Goal: Information Seeking & Learning: Learn about a topic

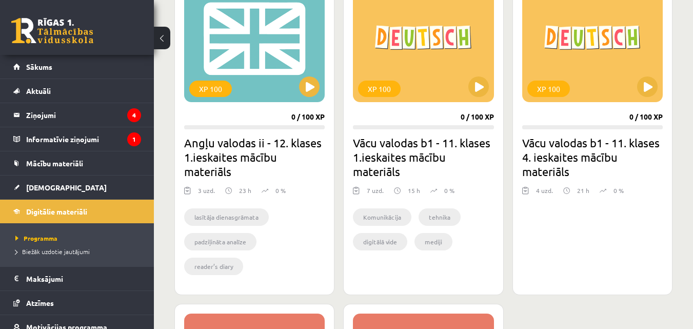
scroll to position [308, 0]
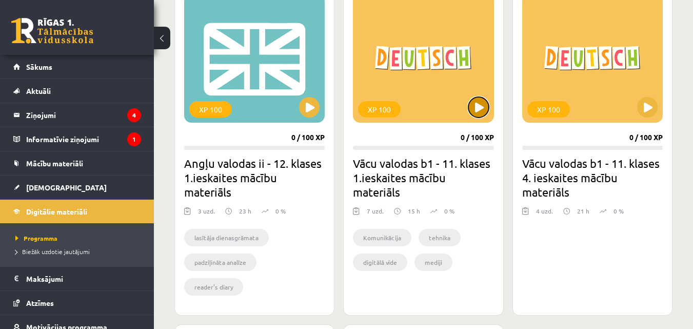
click at [480, 105] on button at bounding box center [479, 107] width 21 height 21
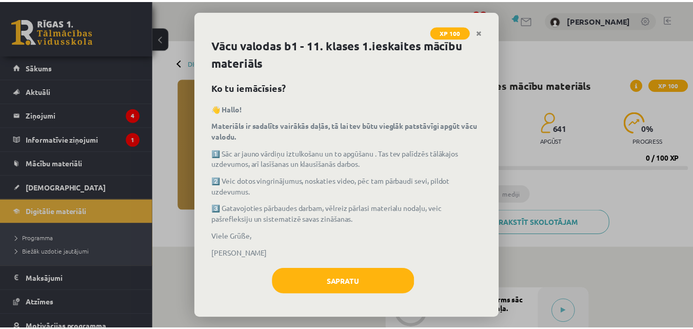
scroll to position [6, 0]
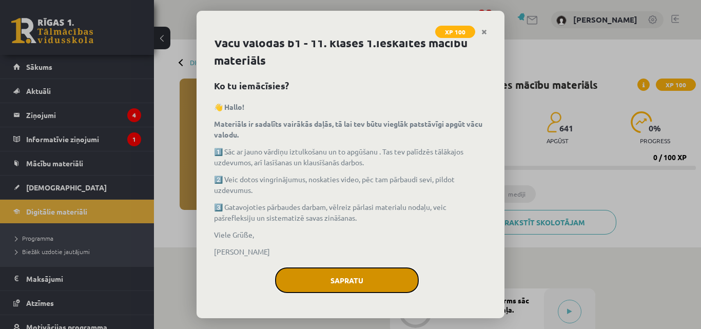
click at [353, 272] on button "Sapratu" at bounding box center [347, 280] width 144 height 26
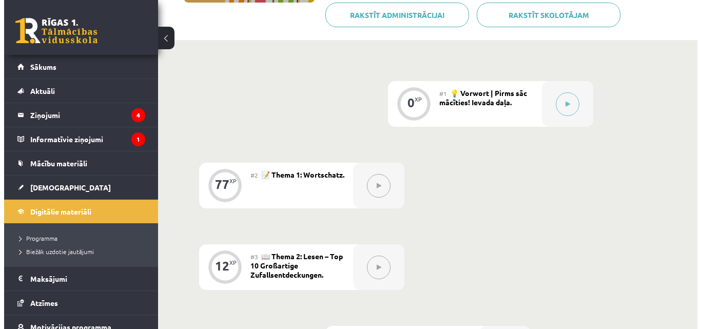
scroll to position [205, 0]
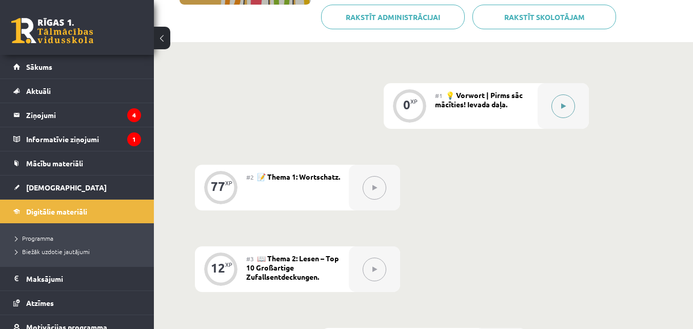
click at [574, 100] on div at bounding box center [563, 106] width 51 height 46
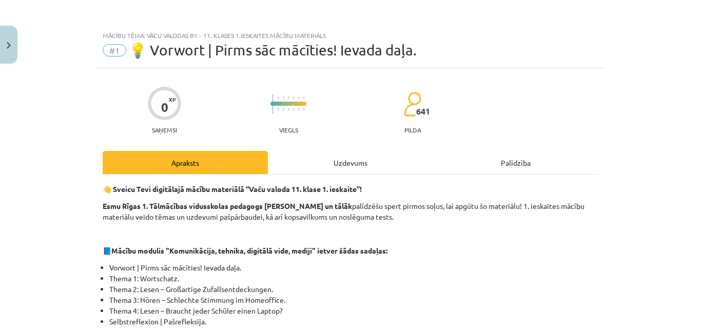
drag, startPoint x: 692, startPoint y: 81, endPoint x: 696, endPoint y: 92, distance: 11.8
click at [696, 92] on div "Mācību tēma: Vācu valodas b1 - 11. klases 1.ieskaites mācību materiāls #1 💡 Vor…" at bounding box center [350, 164] width 701 height 329
click at [638, 122] on div "Mācību tēma: Vācu valodas b1 - 11. klases 1.ieskaites mācību materiāls #1 💡 Vor…" at bounding box center [350, 164] width 701 height 329
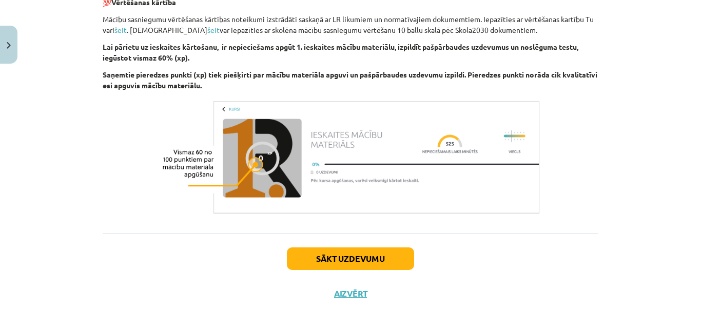
scroll to position [465, 0]
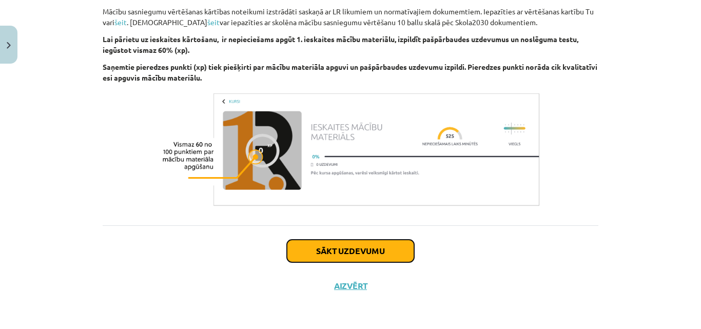
click at [382, 252] on button "Sākt uzdevumu" at bounding box center [350, 251] width 127 height 23
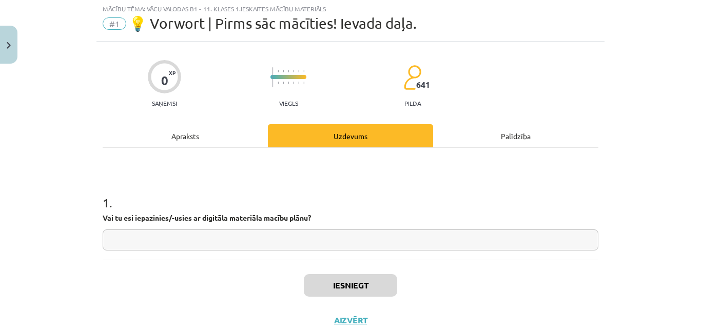
scroll to position [26, 0]
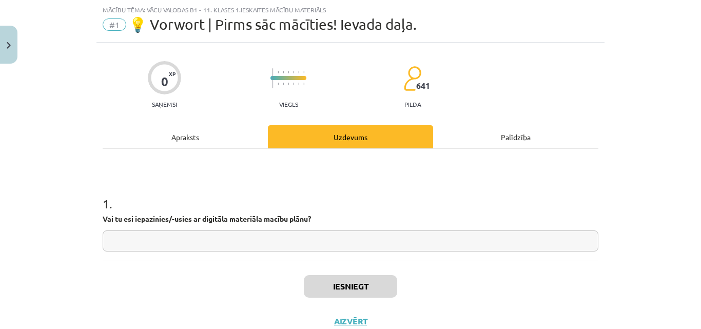
click at [326, 237] on input "text" at bounding box center [351, 240] width 496 height 21
type input "*"
click at [253, 240] on input "text" at bounding box center [351, 240] width 496 height 21
paste input "**"
drag, startPoint x: 110, startPoint y: 242, endPoint x: 114, endPoint y: 247, distance: 6.9
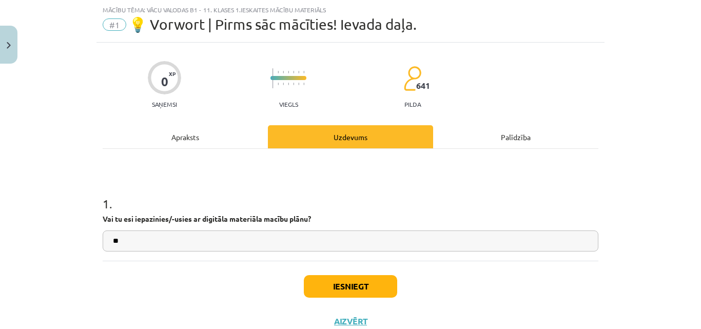
click at [110, 242] on input "**" at bounding box center [351, 240] width 496 height 21
click at [192, 246] on input "**" at bounding box center [351, 240] width 496 height 21
type input "**"
click at [334, 294] on button "Iesniegt" at bounding box center [350, 286] width 93 height 23
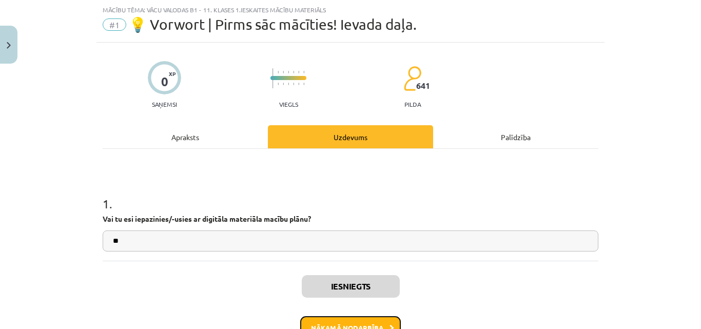
click at [354, 324] on button "Nākamā nodarbība" at bounding box center [350, 328] width 101 height 24
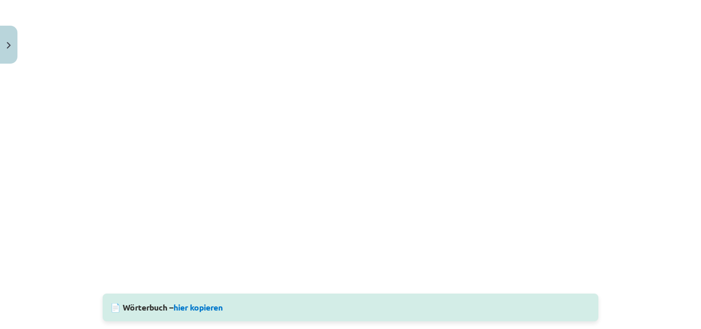
scroll to position [53, 0]
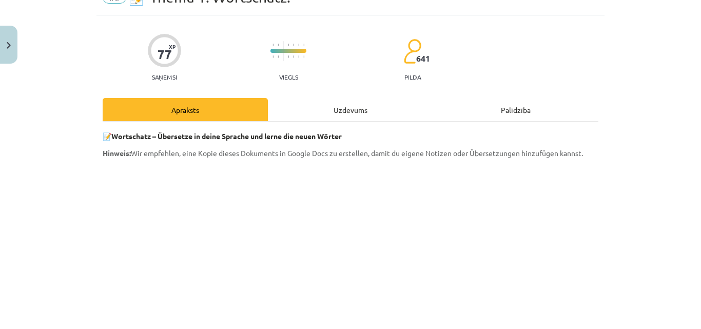
drag, startPoint x: 87, startPoint y: 131, endPoint x: 588, endPoint y: 151, distance: 501.3
click at [588, 151] on div "Mācību tēma: Vācu valodas b1 - 11. klases 1.ieskaites mācību materiāls #2 📝 The…" at bounding box center [350, 164] width 701 height 329
copy div "📝 Wortschatz – Übersetze in deine Sprache und lerne die neuen Wörter Hinweis: W…"
click at [625, 84] on div "Mācību tēma: Vācu valodas b1 - 11. klases 1.ieskaites mācību materiāls #2 📝 The…" at bounding box center [350, 164] width 701 height 329
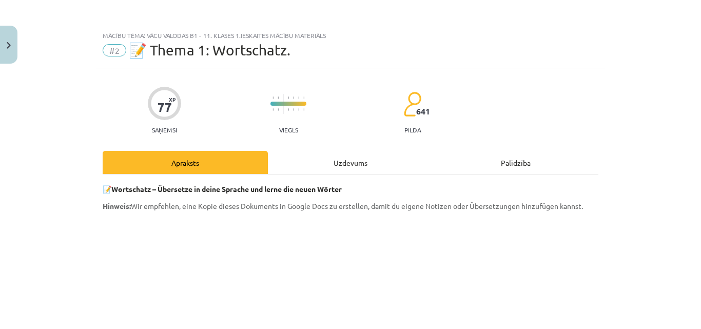
scroll to position [969, 0]
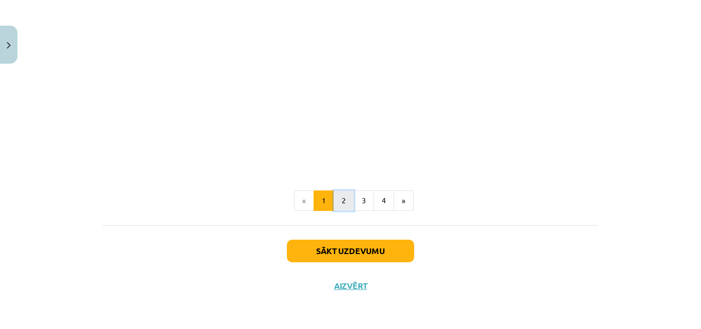
click at [337, 201] on button "2" at bounding box center [344, 200] width 21 height 21
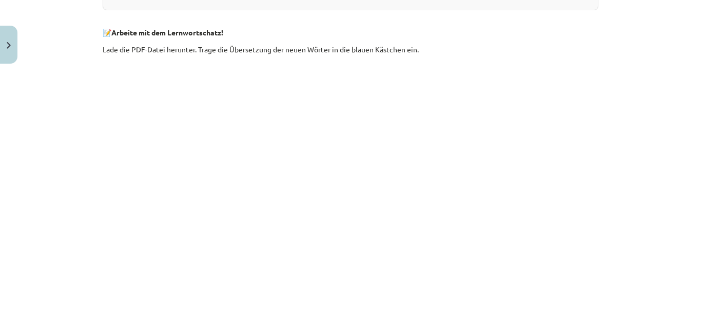
scroll to position [475, 0]
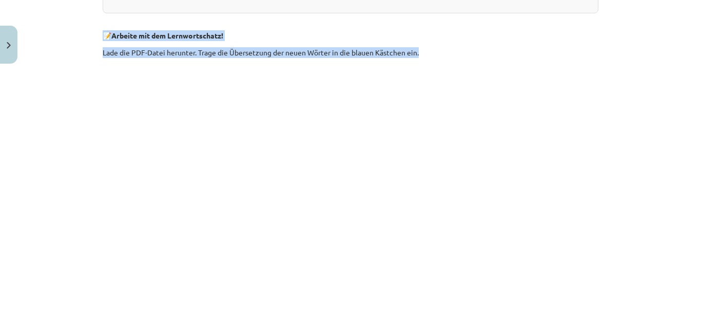
drag, startPoint x: 92, startPoint y: 33, endPoint x: 424, endPoint y: 45, distance: 332.3
click at [424, 45] on div "Mācību tēma: Vācu valodas b1 - 11. klases 1.ieskaites mācību materiāls #2 📝 The…" at bounding box center [350, 164] width 701 height 329
copy div "📝 Arbeite mit dem Lernwortschatz! Lade die PDF-Datei herunter. Trage die Überse…"
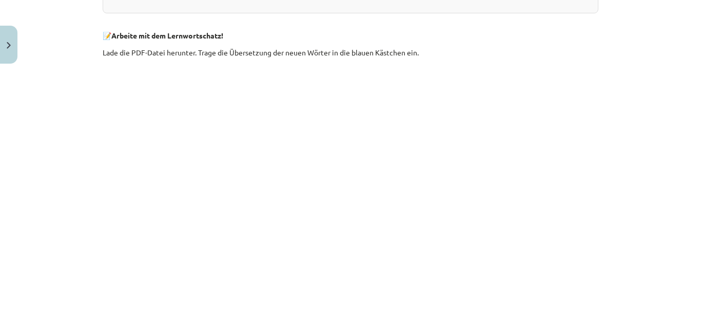
click at [636, 66] on div "Mācību tēma: Vācu valodas b1 - 11. klases 1.ieskaites mācību materiāls #2 📝 The…" at bounding box center [350, 164] width 701 height 329
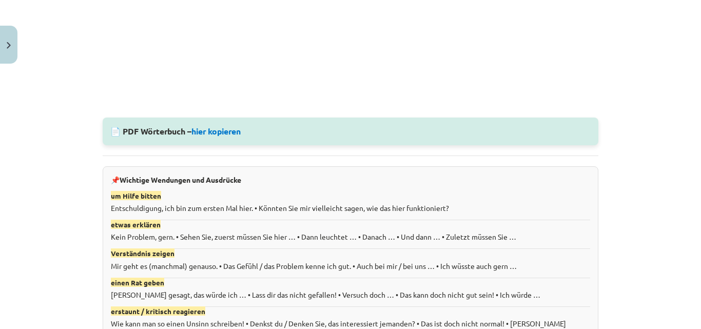
scroll to position [725, 0]
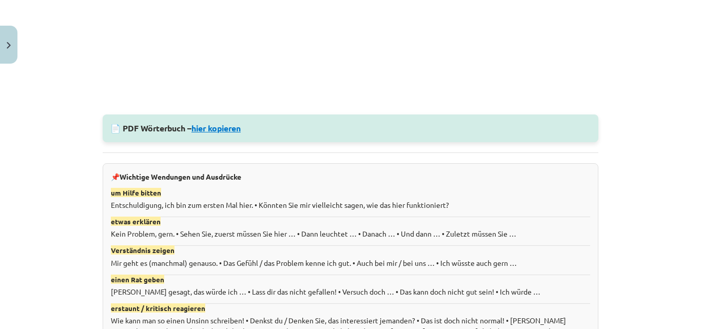
click at [233, 129] on link "hier kopieren" at bounding box center [215, 128] width 49 height 11
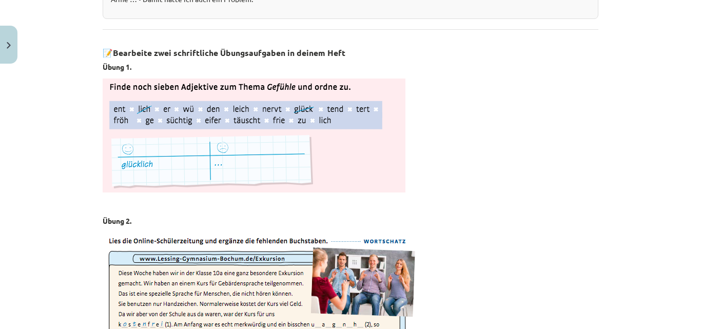
scroll to position [1173, 0]
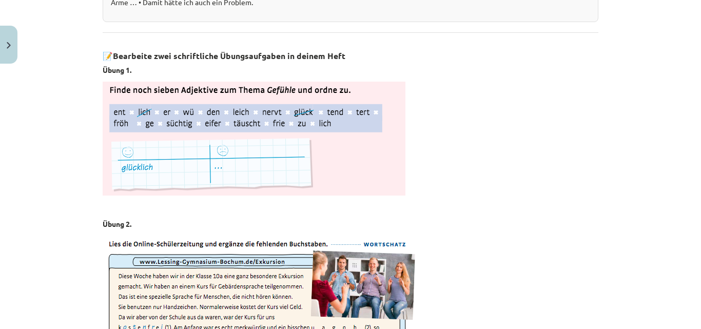
click at [249, 163] on img at bounding box center [254, 139] width 303 height 114
click at [245, 118] on img at bounding box center [254, 139] width 303 height 114
drag, startPoint x: 96, startPoint y: 46, endPoint x: 178, endPoint y: 71, distance: 85.2
copy div "📝 Bearbeite zwei schriftliche Übungsaufgaben in deinem Heft Übung 1."
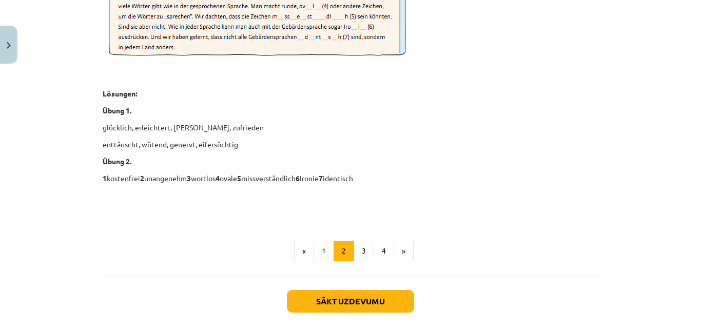
scroll to position [1515, 0]
click at [358, 247] on button "3" at bounding box center [364, 251] width 21 height 21
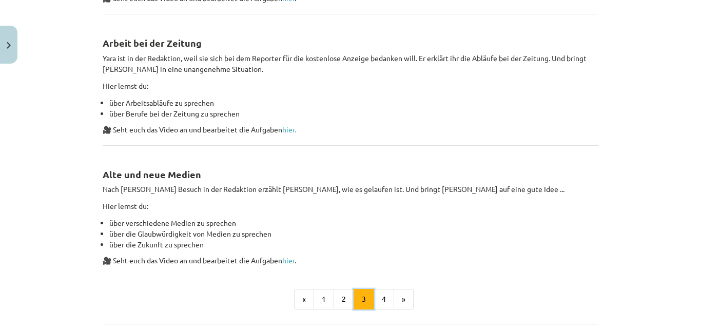
scroll to position [694, 0]
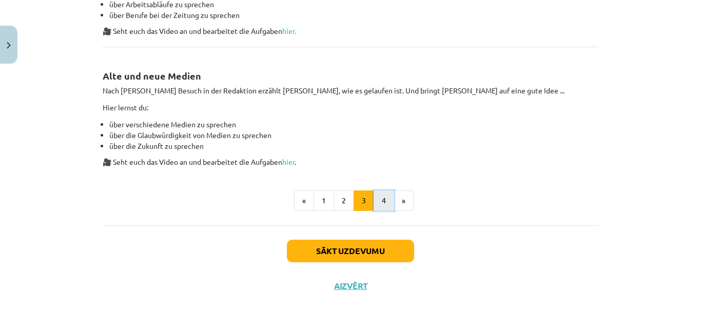
click at [383, 200] on button "4" at bounding box center [384, 200] width 21 height 21
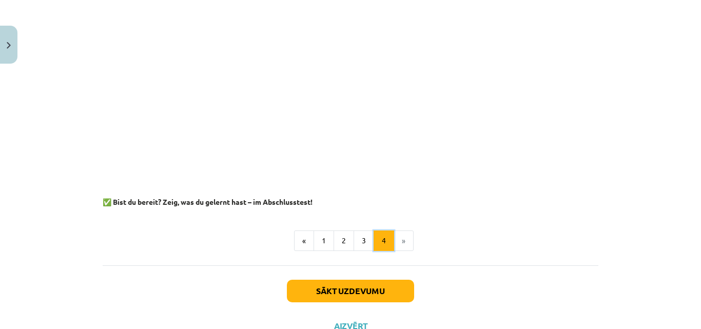
scroll to position [1305, 0]
click at [314, 242] on button "1" at bounding box center [324, 240] width 21 height 21
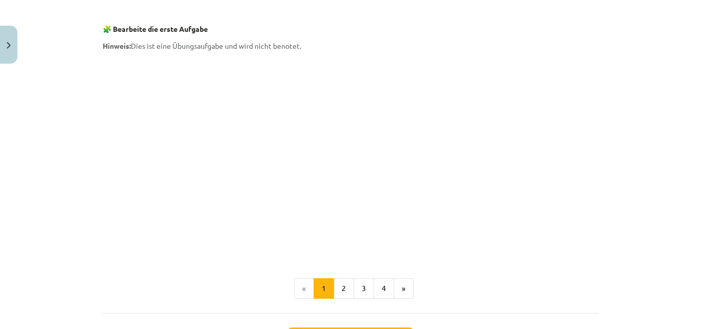
scroll to position [969, 0]
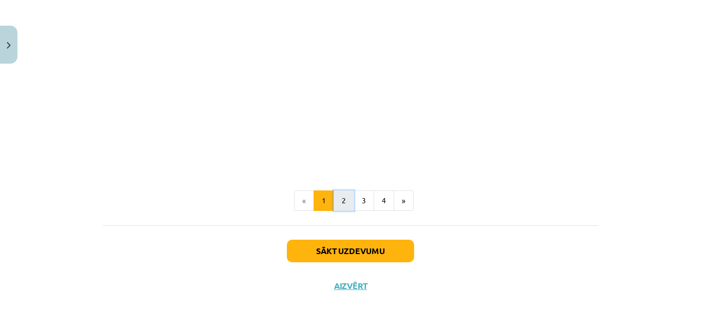
click at [343, 206] on button "2" at bounding box center [344, 200] width 21 height 21
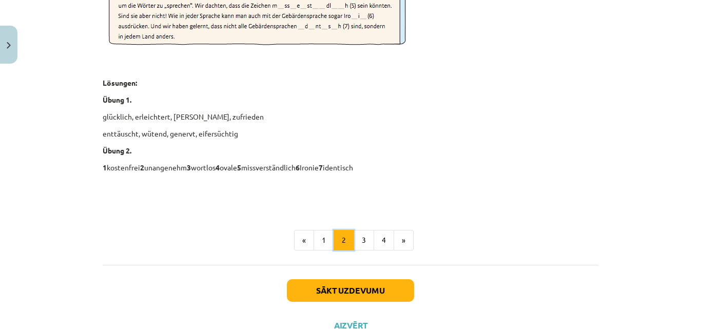
scroll to position [1565, 0]
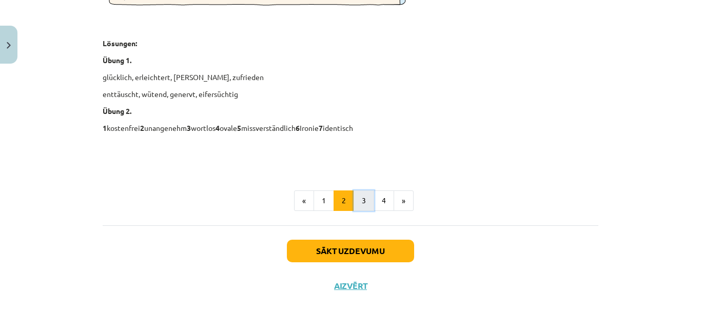
click at [358, 197] on button "3" at bounding box center [364, 200] width 21 height 21
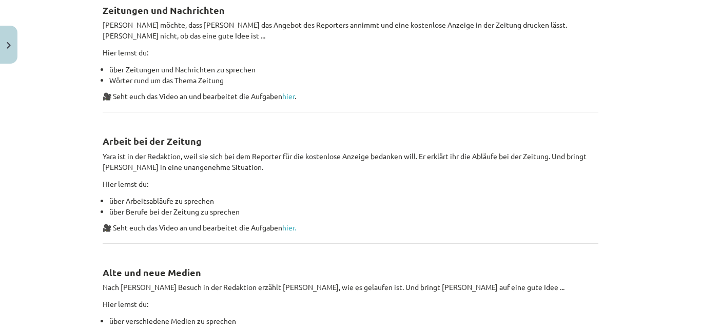
scroll to position [694, 0]
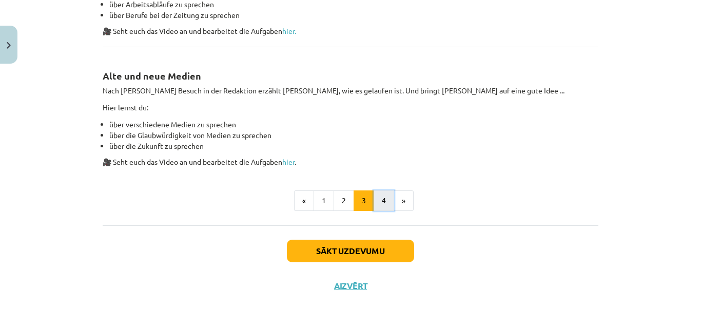
click at [379, 201] on button "4" at bounding box center [384, 200] width 21 height 21
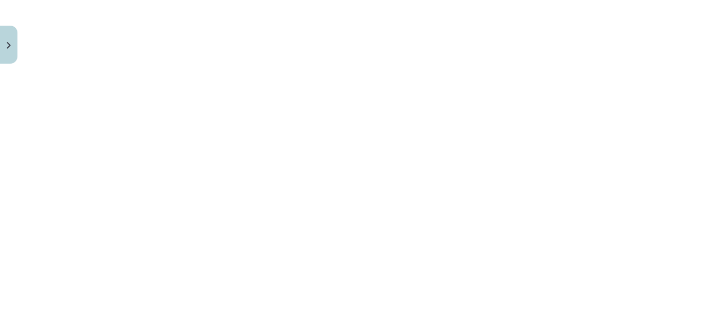
scroll to position [1061, 0]
click at [651, 215] on div "Mācību tēma: Vācu valodas b1 - 11. klases 1.ieskaites mācību materiāls #2 📝 The…" at bounding box center [350, 164] width 701 height 329
click at [655, 180] on div "Mācību tēma: Vācu valodas b1 - 11. klases 1.ieskaites mācību materiāls #2 📝 The…" at bounding box center [350, 164] width 701 height 329
click at [654, 183] on div "Mācību tēma: Vācu valodas b1 - 11. klases 1.ieskaites mācību materiāls #2 📝 The…" at bounding box center [350, 164] width 701 height 329
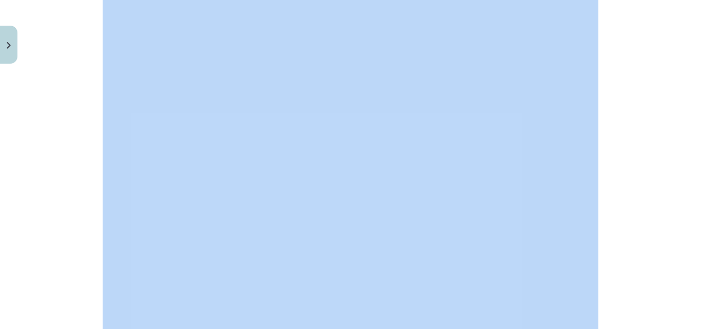
click at [654, 185] on div "Mācību tēma: Vācu valodas b1 - 11. klases 1.ieskaites mācību materiāls #2 📝 The…" at bounding box center [350, 164] width 701 height 329
click at [654, 182] on div "Mācību tēma: Vācu valodas b1 - 11. klases 1.ieskaites mācību materiāls #2 📝 The…" at bounding box center [350, 164] width 701 height 329
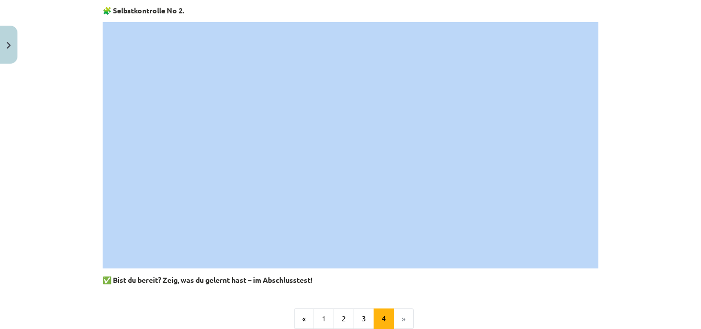
scroll to position [1035, 0]
